Goal: Check status: Check status

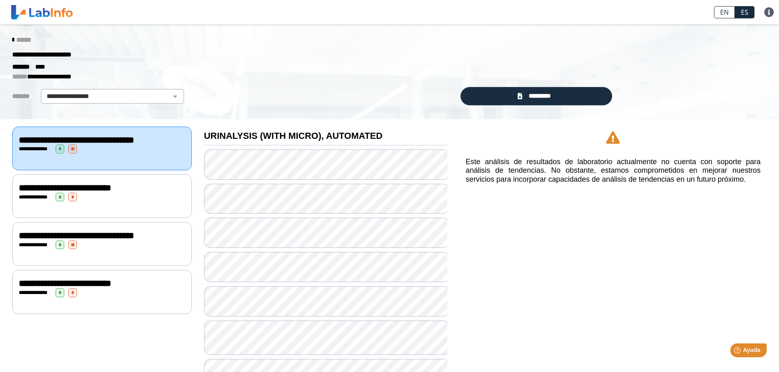
click at [100, 137] on span "**********" at bounding box center [76, 140] width 115 height 9
click at [91, 193] on span "**********" at bounding box center [65, 188] width 92 height 9
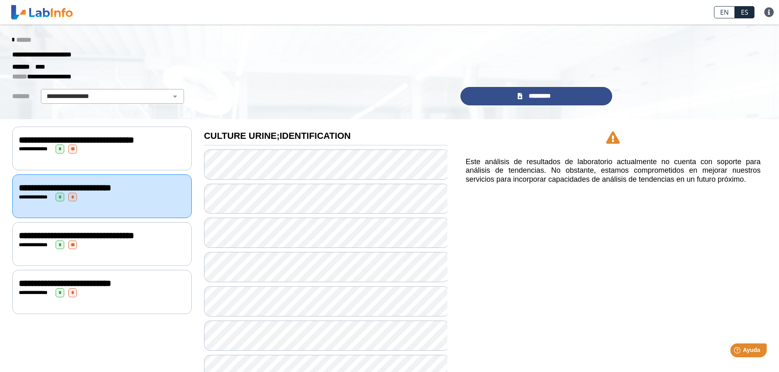
click at [507, 94] on link "*********" at bounding box center [536, 96] width 152 height 18
